Goal: Obtain resource: Download file/media

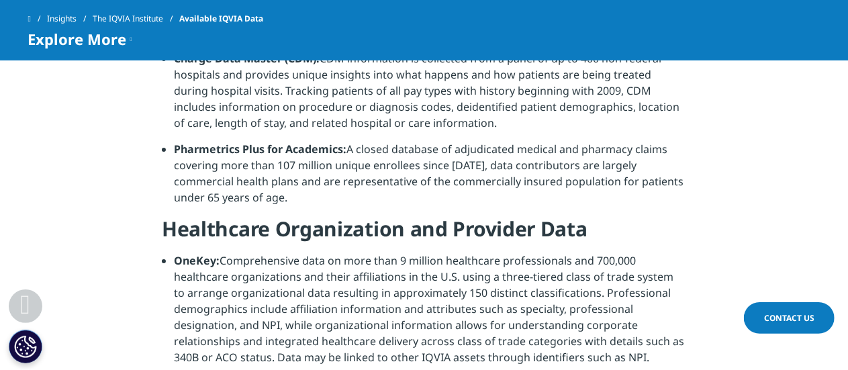
scroll to position [1830, 0]
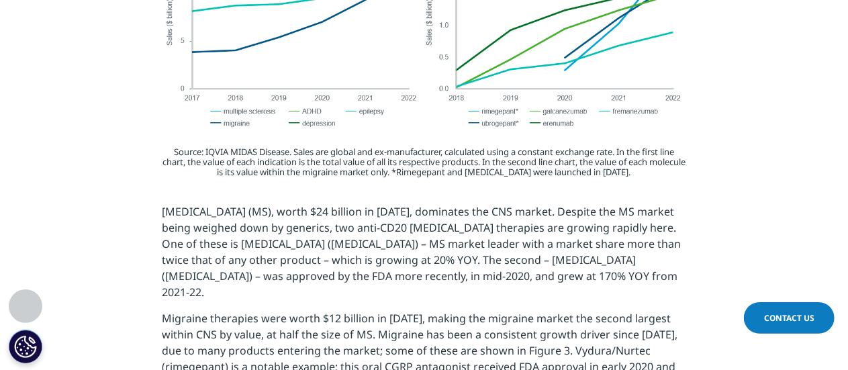
scroll to position [2749, 0]
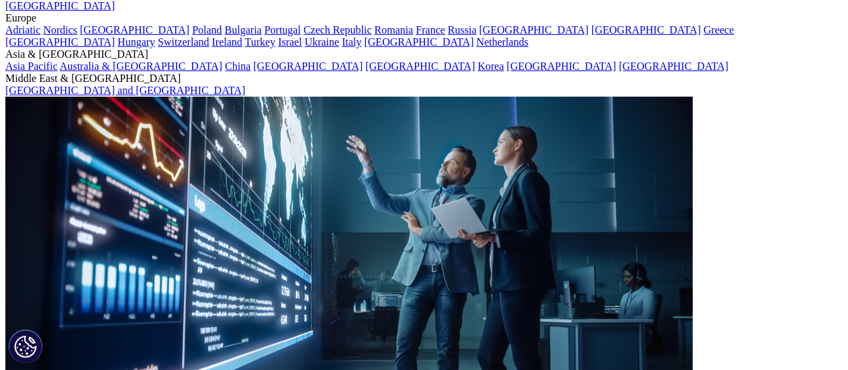
scroll to position [144, 0]
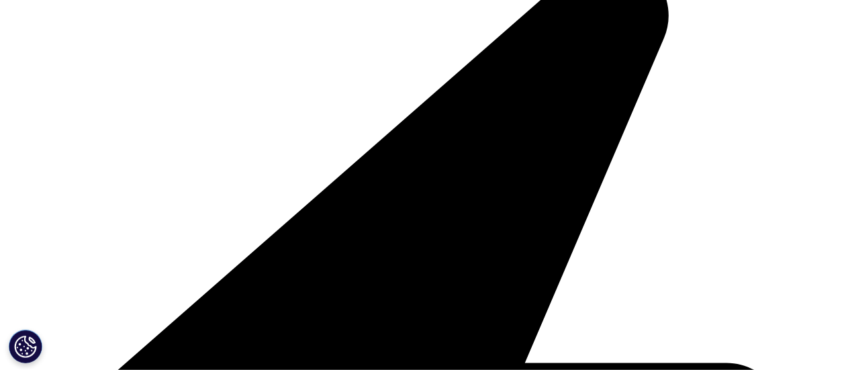
scroll to position [779, 0]
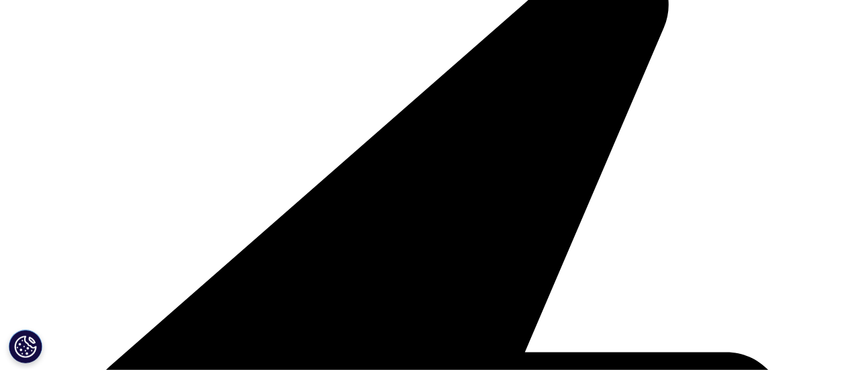
type input "yasir"
type input "Humayun"
type input "[EMAIL_ADDRESS][DOMAIN_NAME]"
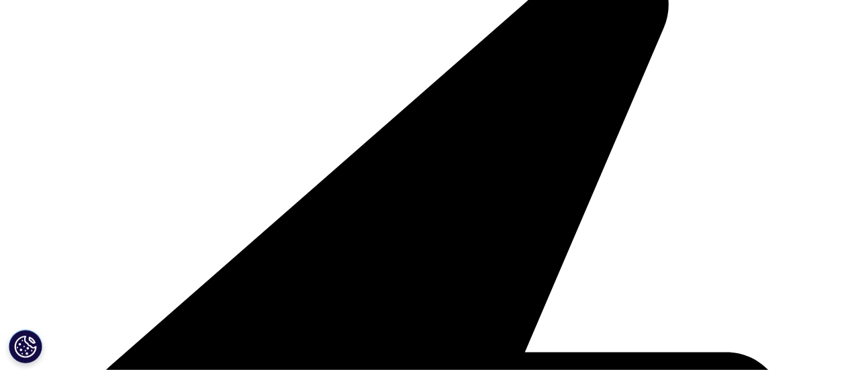
scroll to position [0, 0]
type input "Analyst"
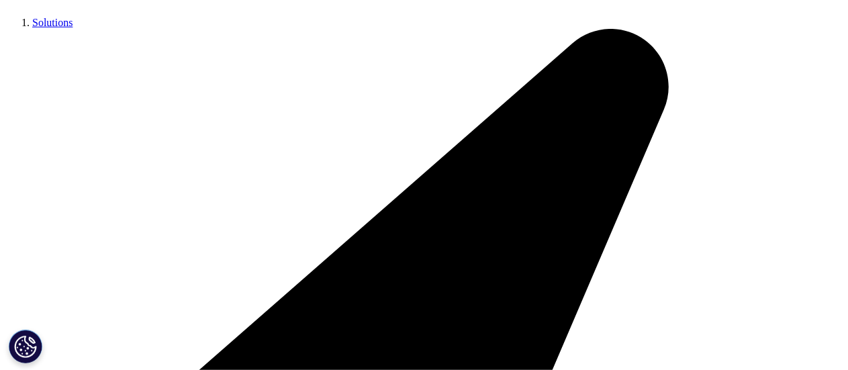
scroll to position [700, 0]
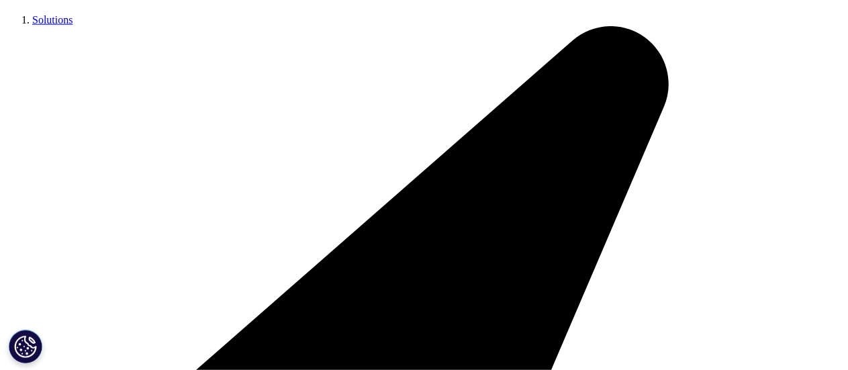
type input "NA"
select select "[GEOGRAPHIC_DATA]"
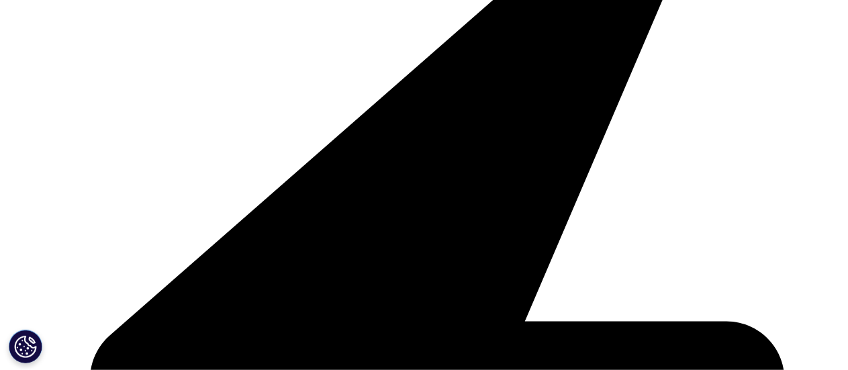
scroll to position [820, 0]
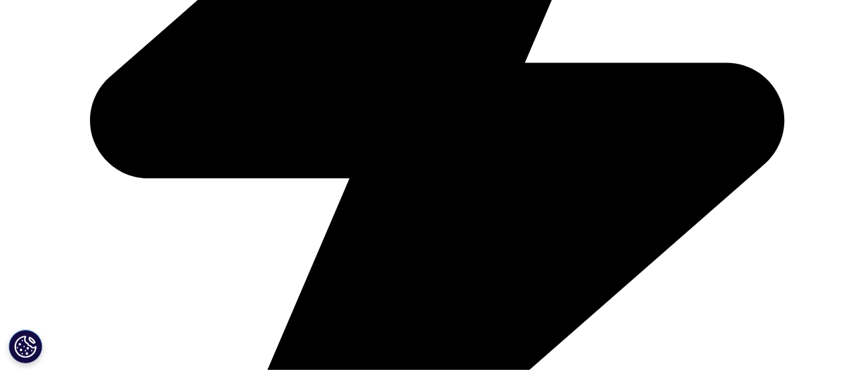
scroll to position [1069, 0]
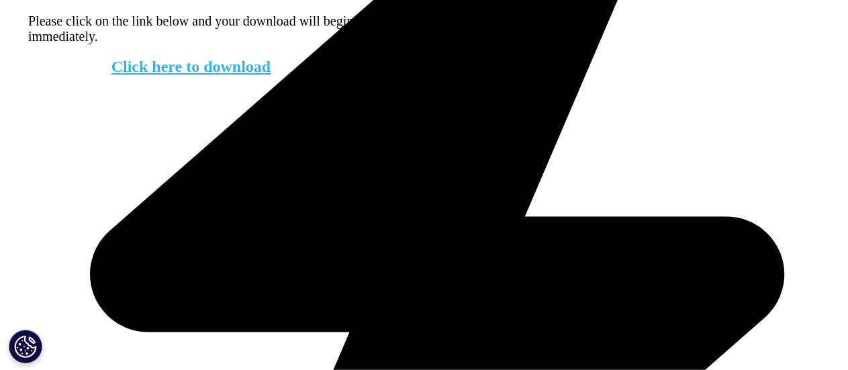
scroll to position [466, 793]
click at [202, 75] on link "Click here to download" at bounding box center [192, 66] width 160 height 17
